Goal: Task Accomplishment & Management: Manage account settings

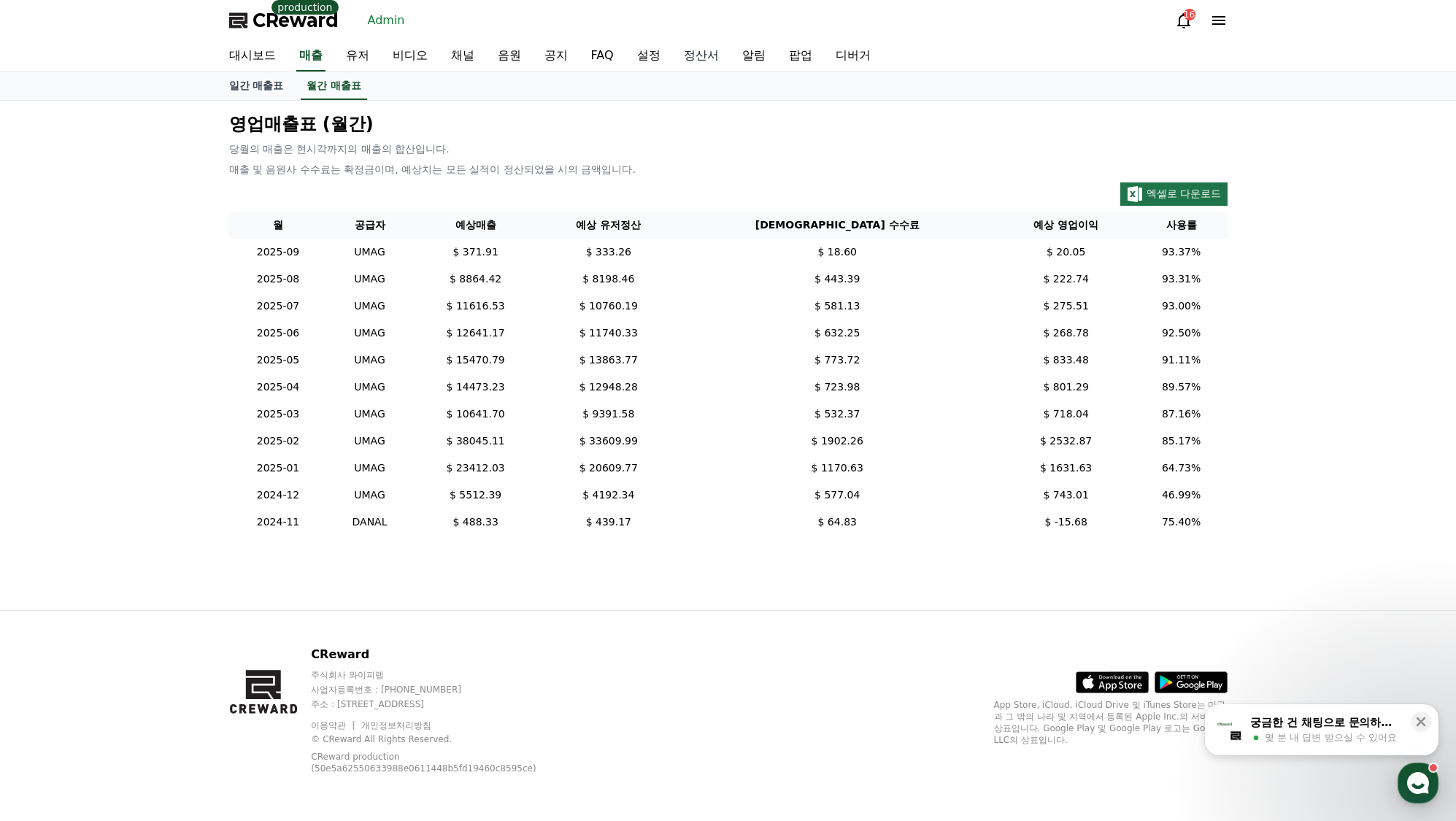
click at [699, 59] on link "정산서" at bounding box center [701, 56] width 59 height 31
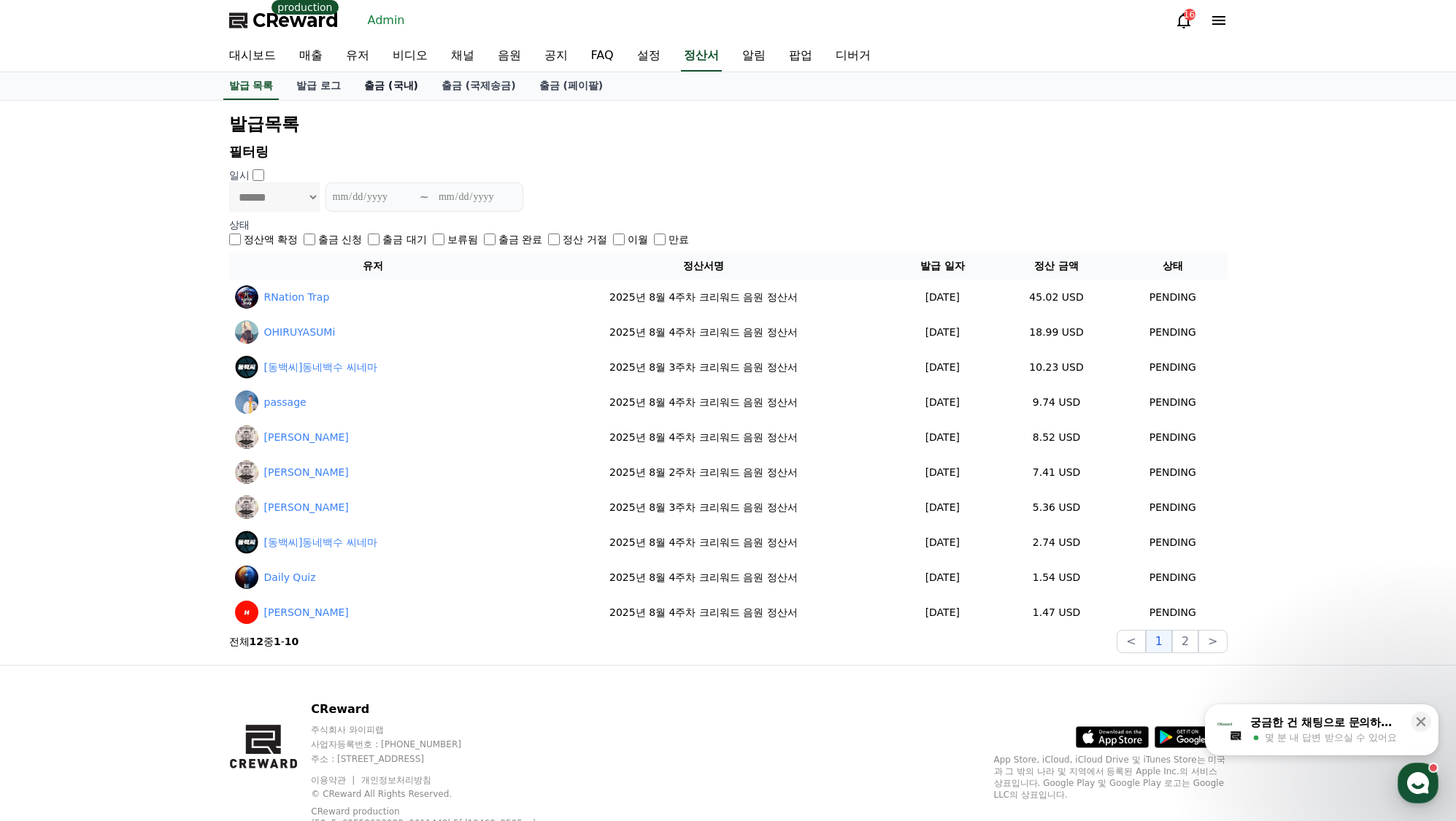
click at [406, 88] on link "출금 (국내)" at bounding box center [391, 86] width 78 height 28
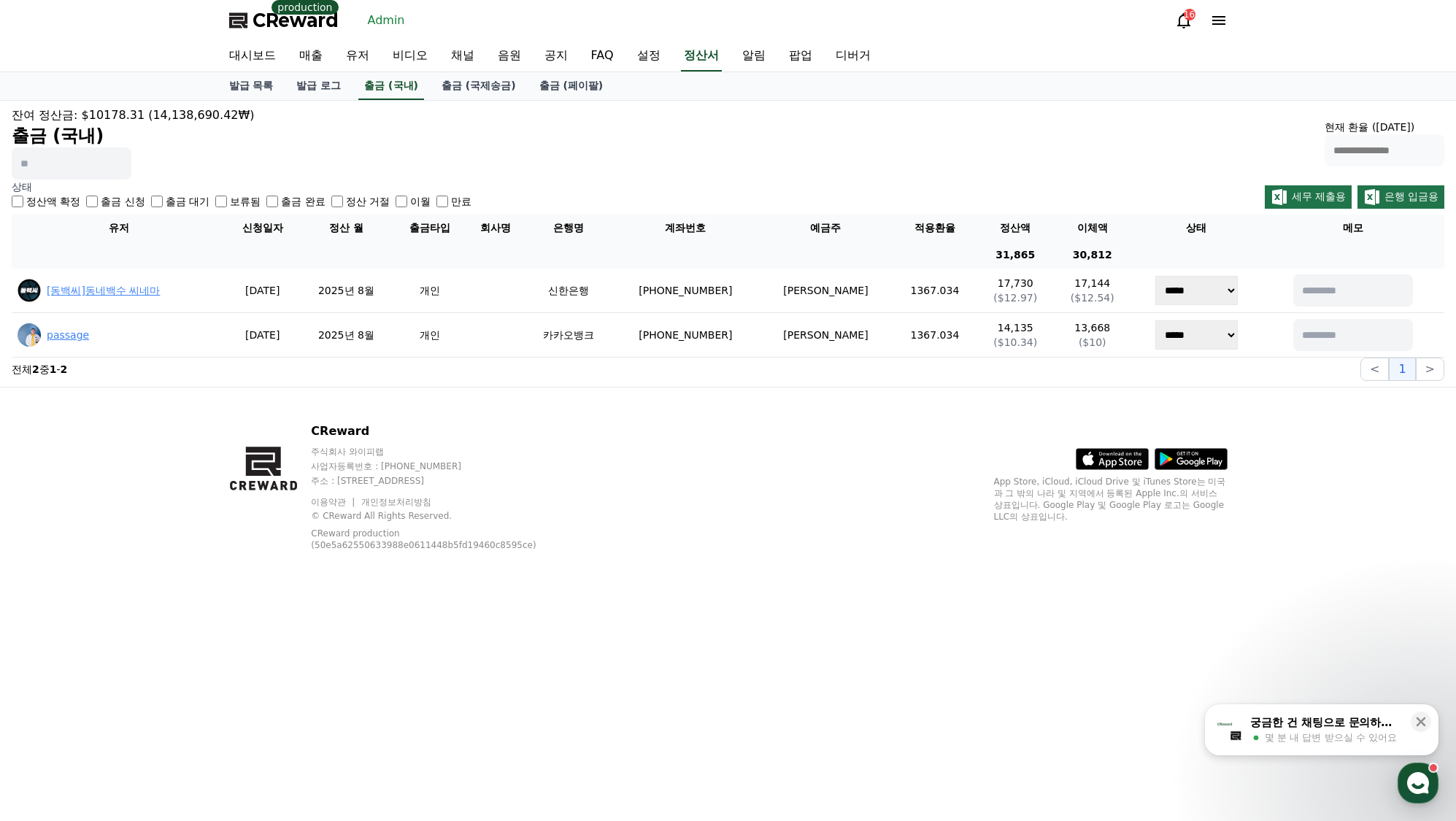
drag, startPoint x: 1049, startPoint y: 145, endPoint x: 1033, endPoint y: 138, distance: 17.5
click at [1049, 145] on div "**********" at bounding box center [728, 143] width 1433 height 73
click at [1193, 12] on div "16" at bounding box center [1190, 15] width 12 height 12
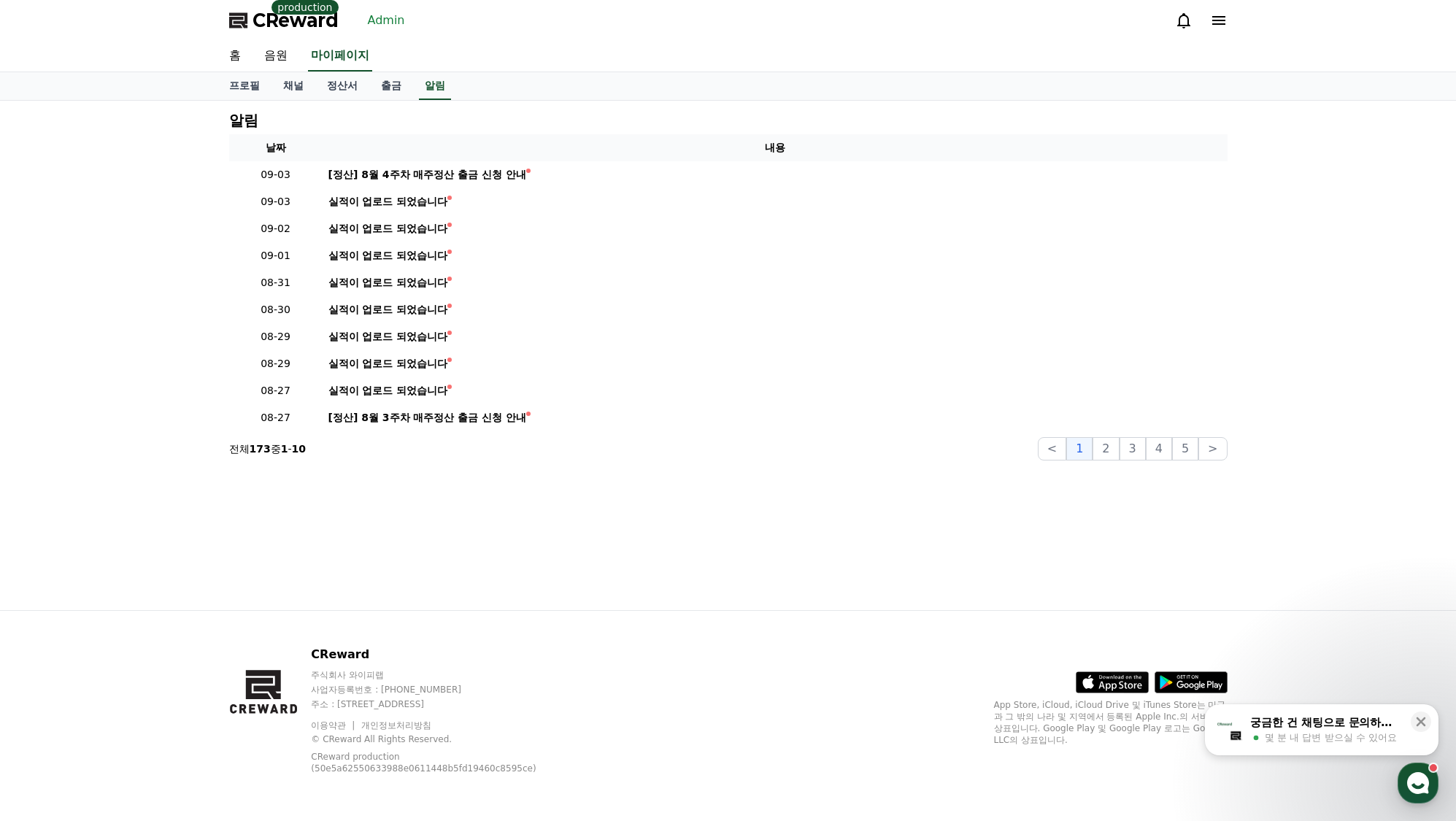
click at [249, 18] on icon at bounding box center [239, 20] width 20 height 20
